Goal: Information Seeking & Learning: Check status

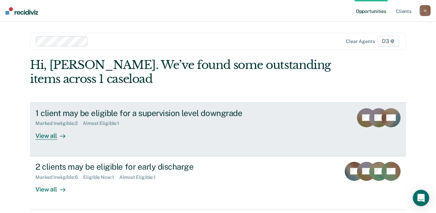
click at [50, 138] on div "View all" at bounding box center [54, 132] width 38 height 13
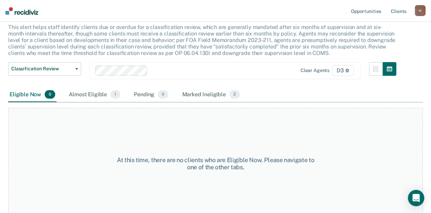
scroll to position [48, 0]
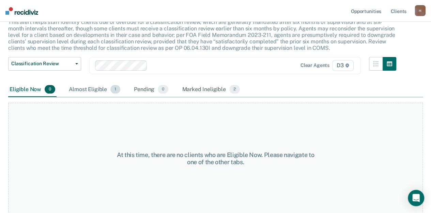
click at [115, 90] on span "1" at bounding box center [115, 89] width 10 height 9
